Goal: Information Seeking & Learning: Understand process/instructions

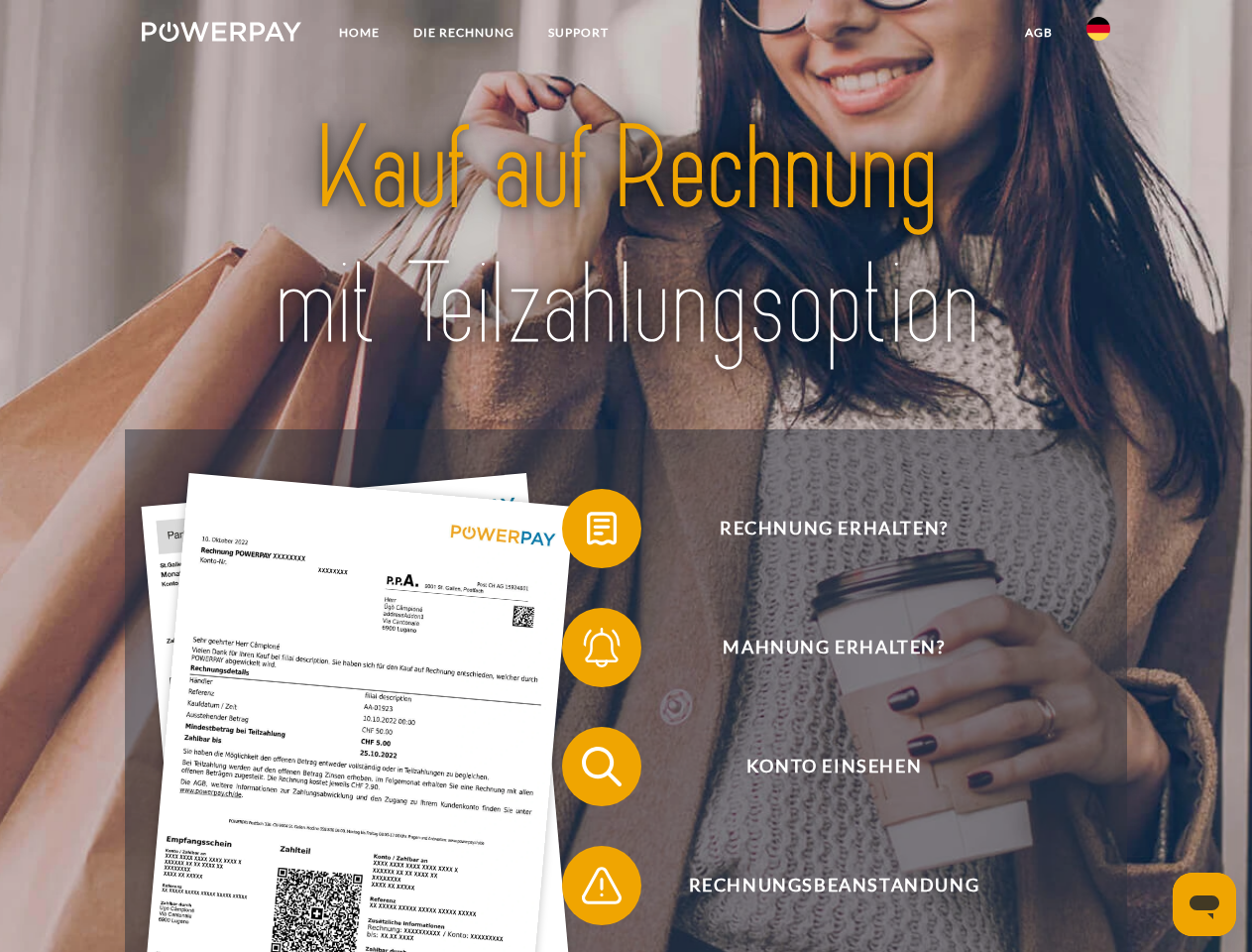
click at [221, 35] on img at bounding box center [222, 32] width 160 height 20
click at [1099, 35] on img at bounding box center [1099, 29] width 24 height 24
click at [1038, 33] on link "agb" at bounding box center [1038, 33] width 61 height 36
click at [587, 532] on span at bounding box center [572, 528] width 99 height 99
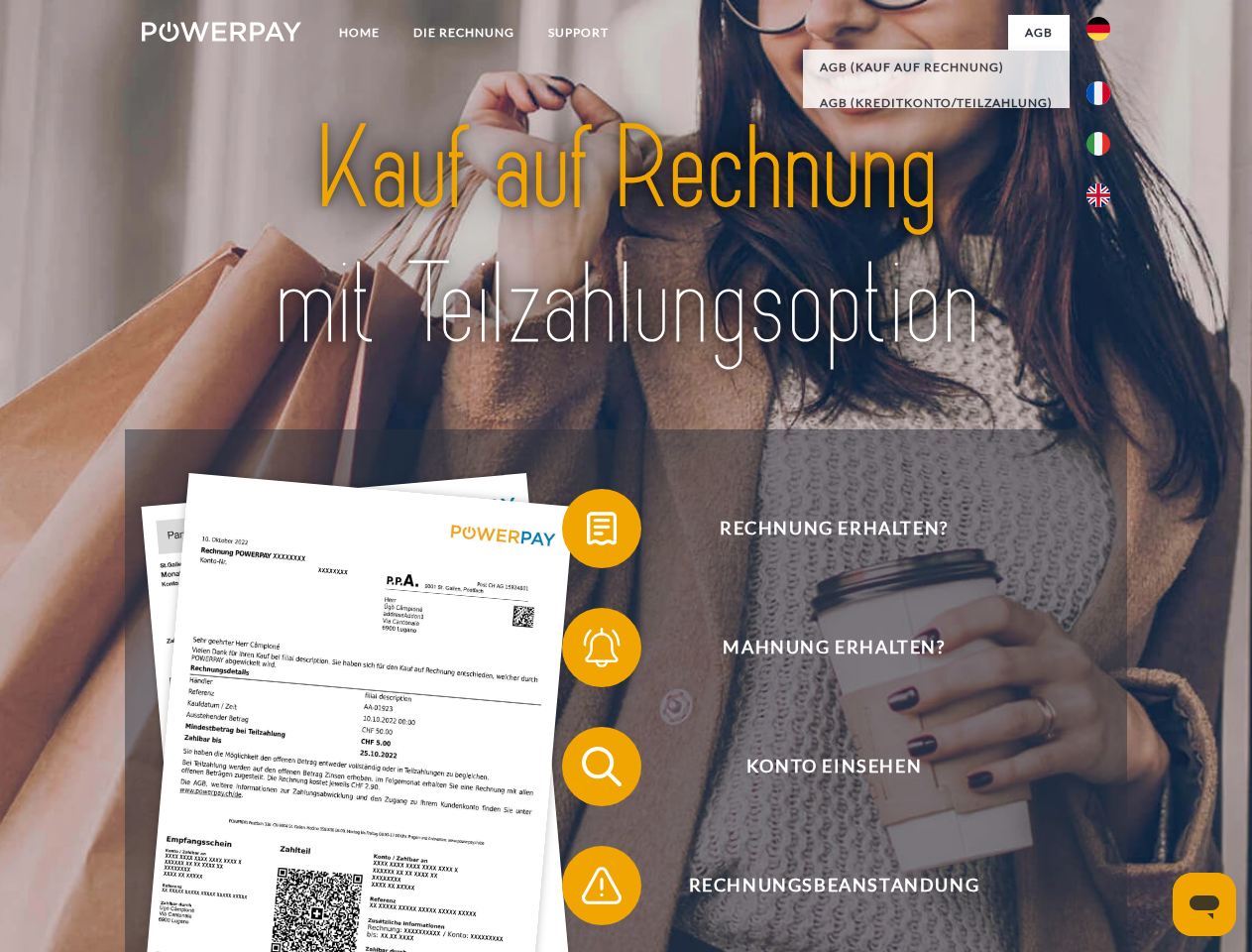
click at [587, 651] on span at bounding box center [572, 647] width 99 height 99
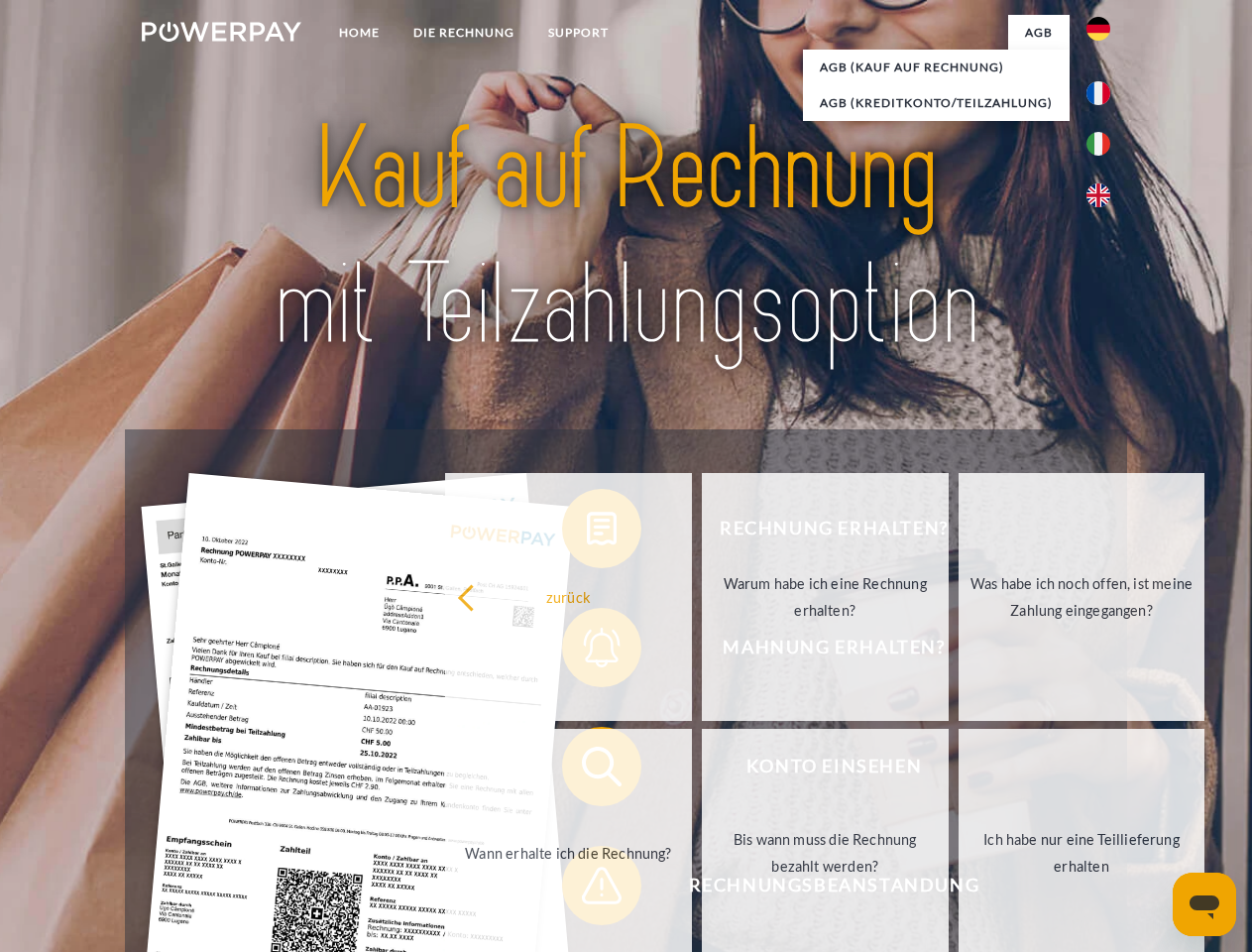
click at [702, 770] on link "Bis wann muss die Rechnung bezahlt werden?" at bounding box center [825, 853] width 247 height 248
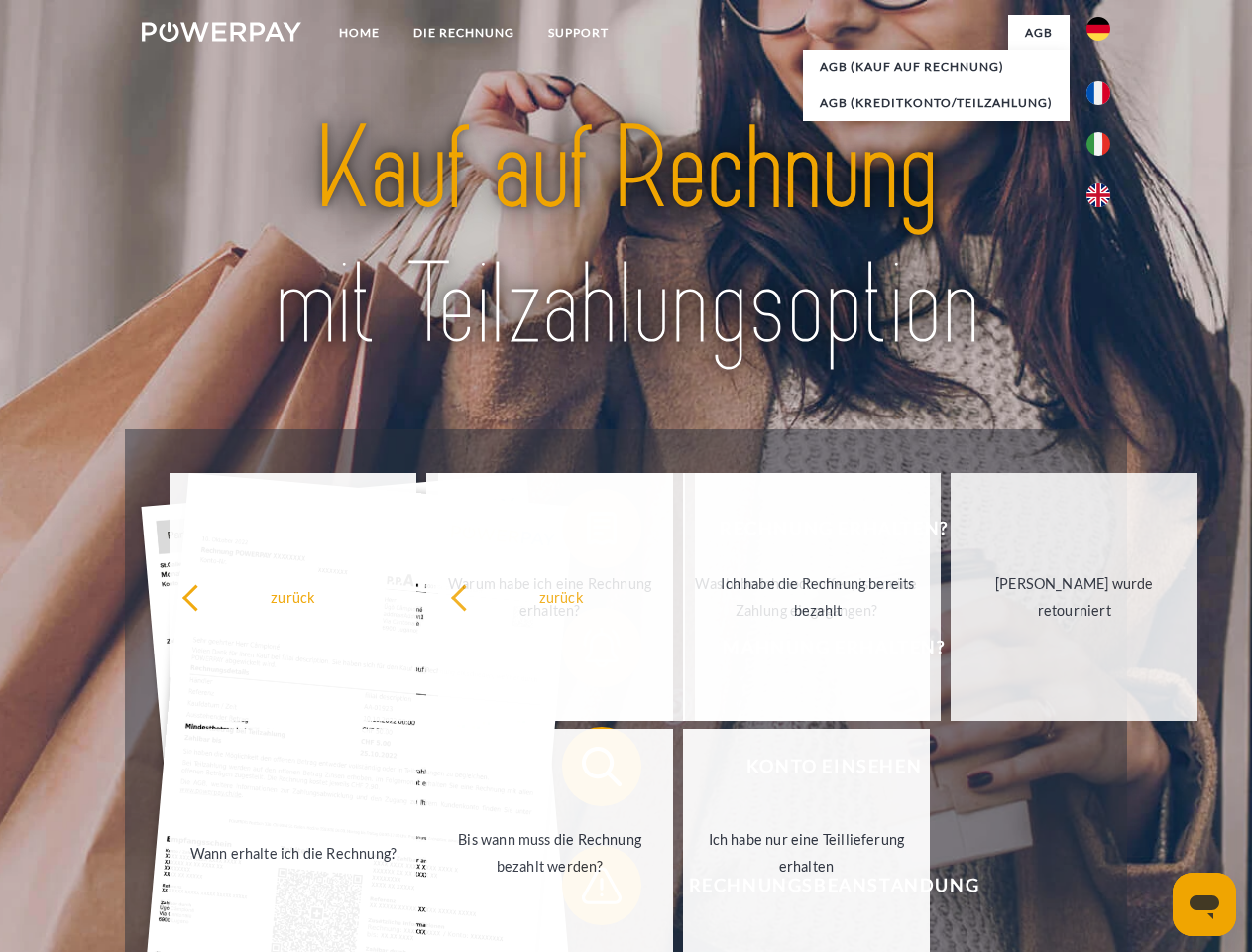
click at [587, 889] on span at bounding box center [572, 885] width 99 height 99
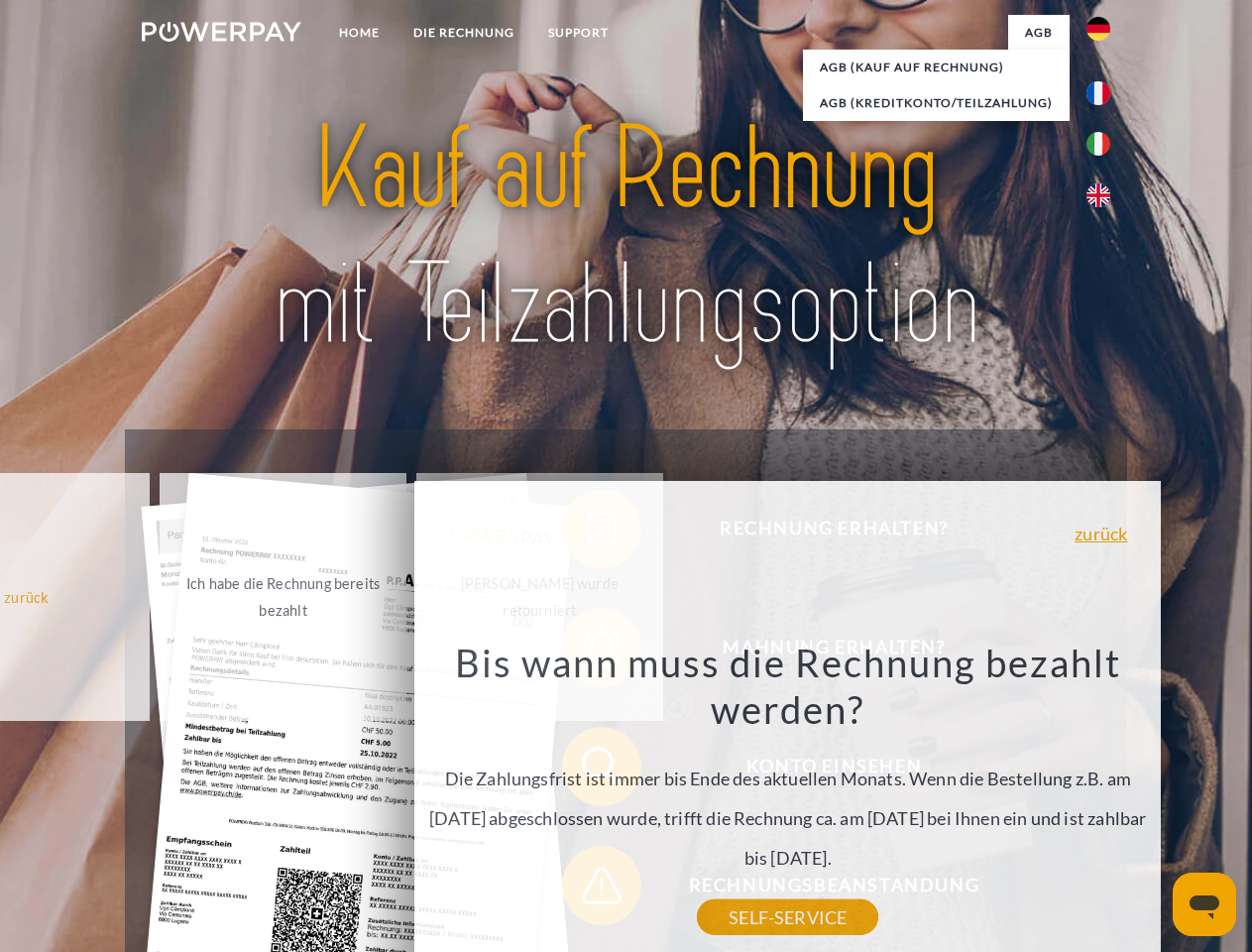
click at [1205, 904] on icon "Messaging-Fenster öffnen" at bounding box center [1205, 907] width 30 height 24
